Goal: Information Seeking & Learning: Learn about a topic

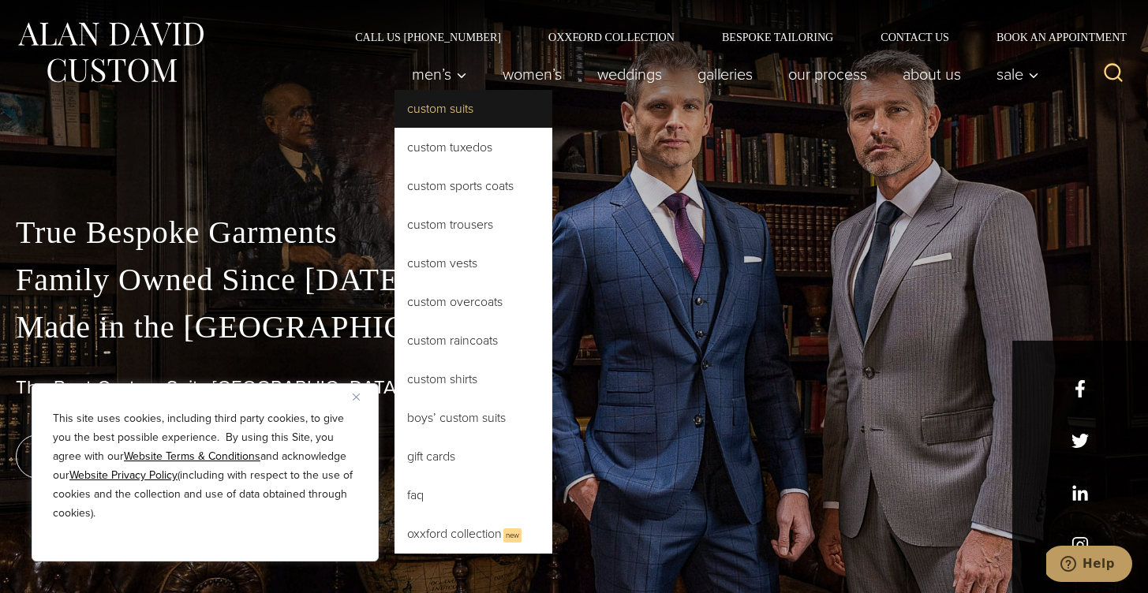
click at [429, 116] on link "Custom Suits" at bounding box center [473, 109] width 158 height 38
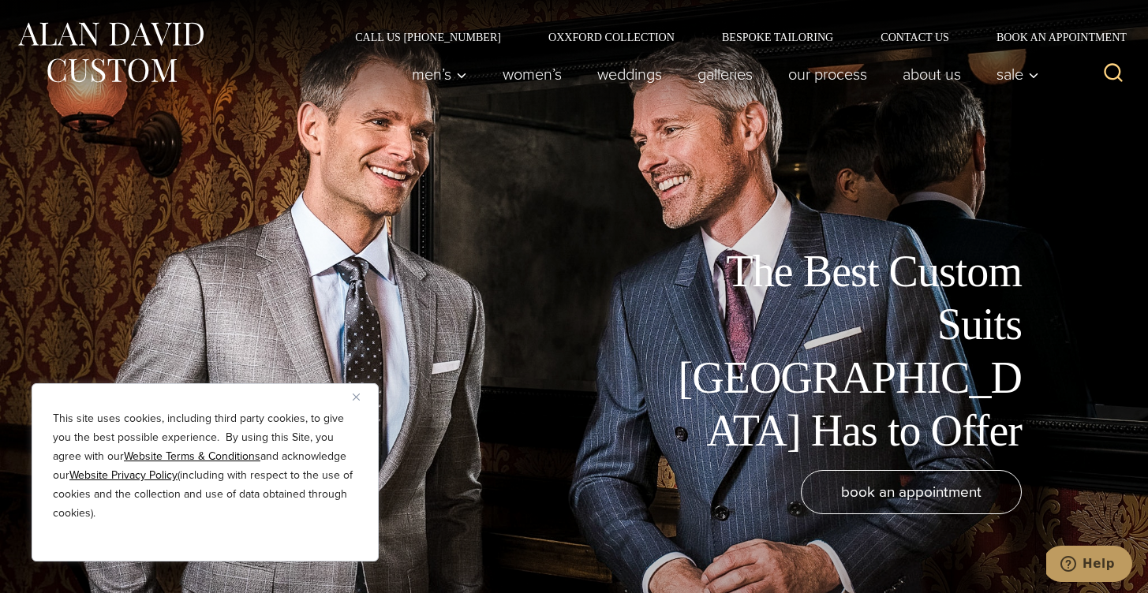
click at [356, 394] on img "Close" at bounding box center [356, 397] width 7 height 7
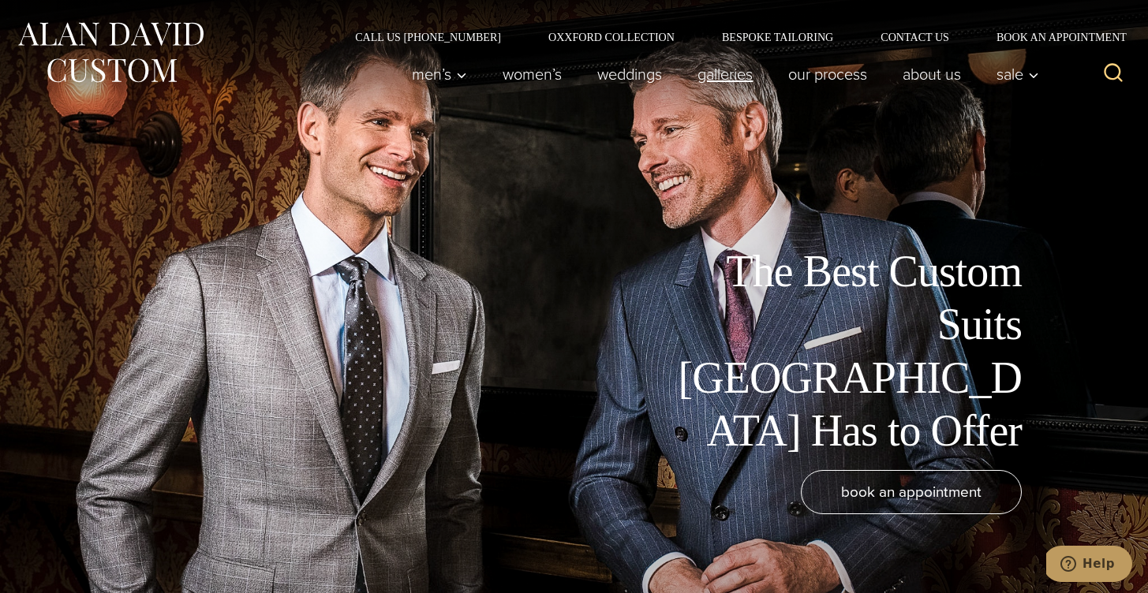
click at [730, 77] on link "Galleries" at bounding box center [725, 74] width 91 height 32
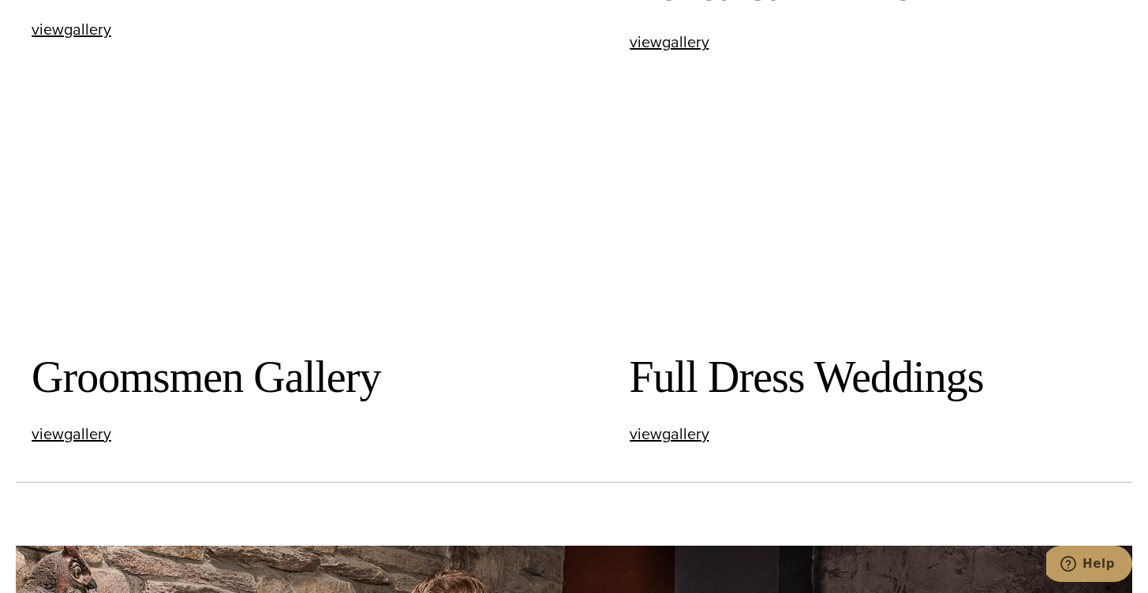
scroll to position [2197, 0]
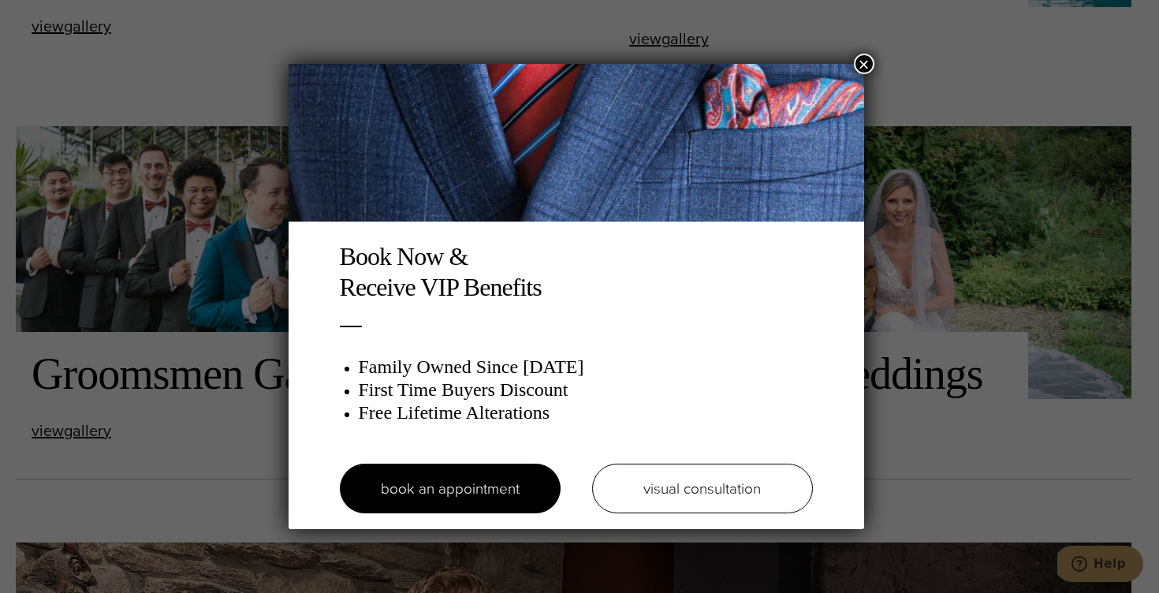
click at [868, 62] on button "×" at bounding box center [864, 64] width 21 height 21
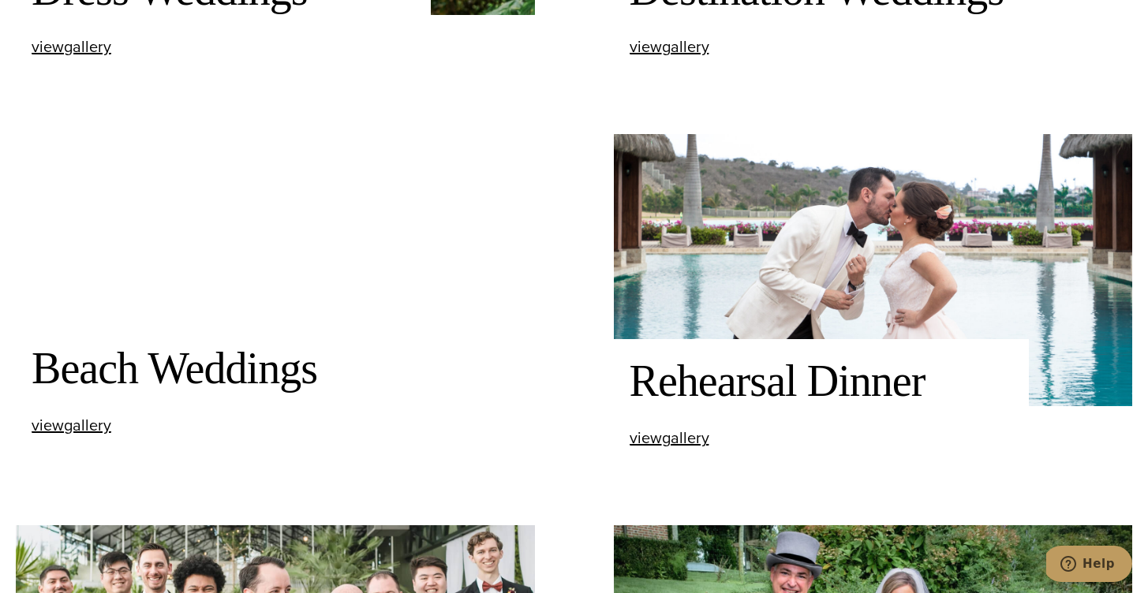
scroll to position [1544, 0]
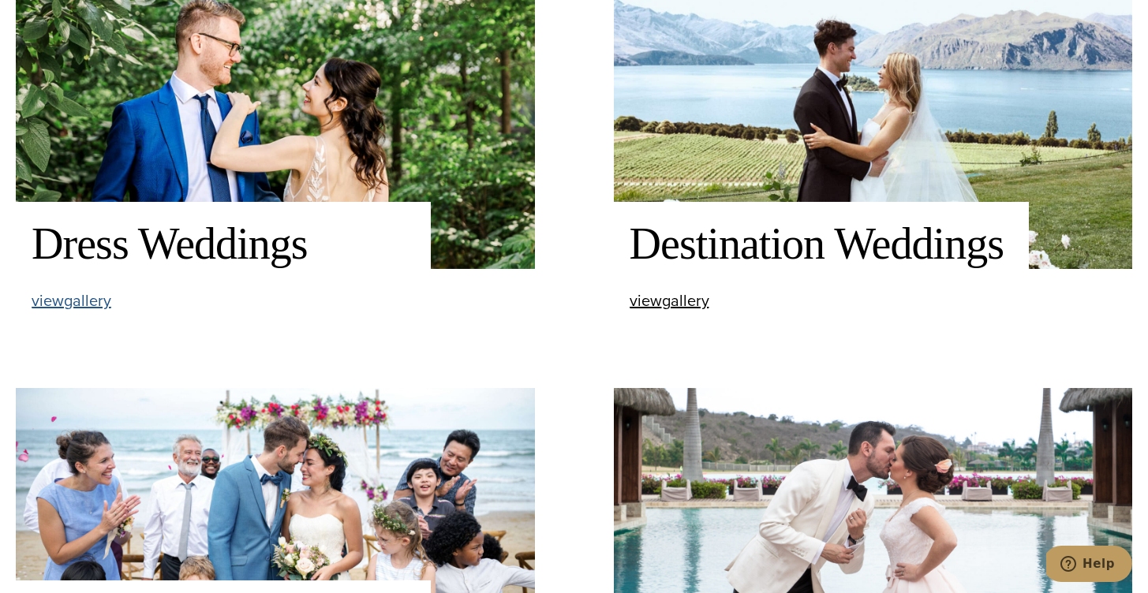
click at [75, 308] on span "view Dress Weddings gallery" at bounding box center [72, 301] width 80 height 24
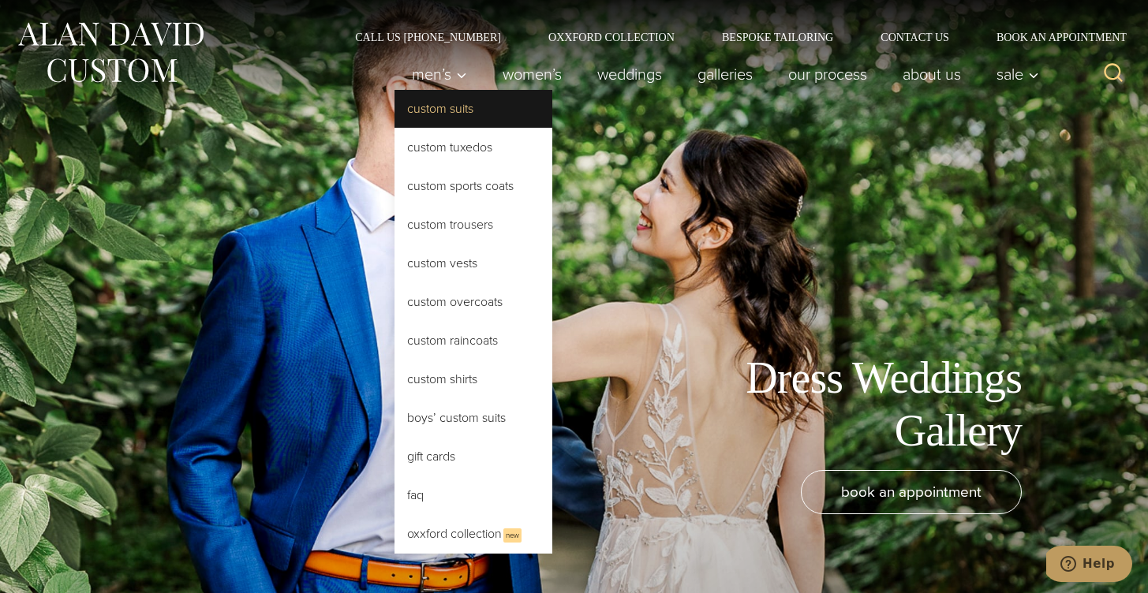
click at [440, 113] on link "Custom Suits" at bounding box center [473, 109] width 158 height 38
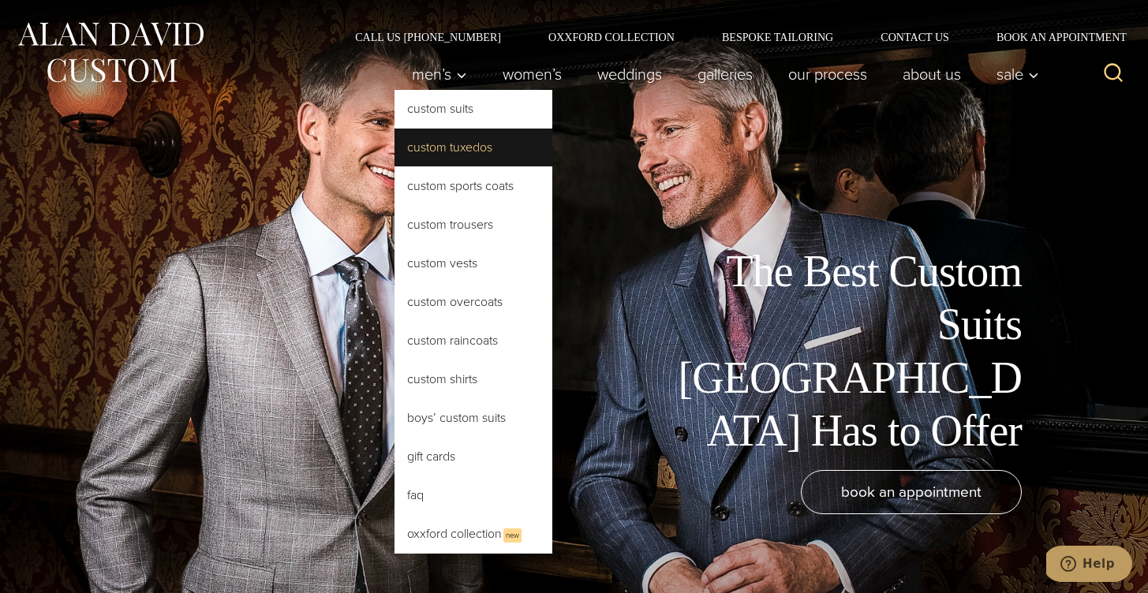
click at [435, 144] on link "Custom Tuxedos" at bounding box center [473, 148] width 158 height 38
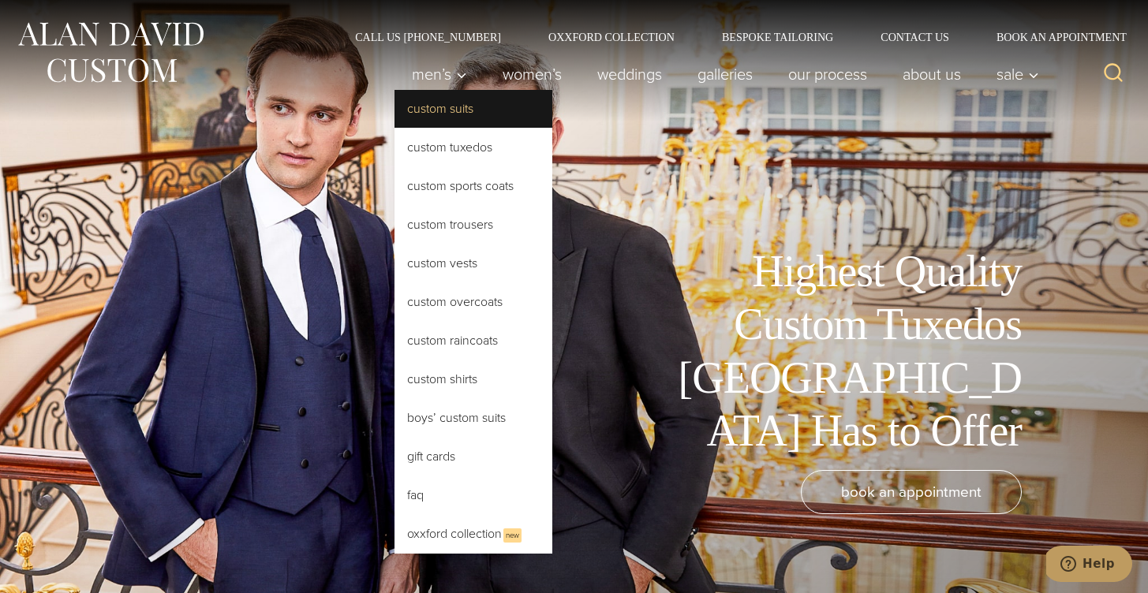
click at [434, 106] on link "Custom Suits" at bounding box center [473, 109] width 158 height 38
